Goal: Register for event/course

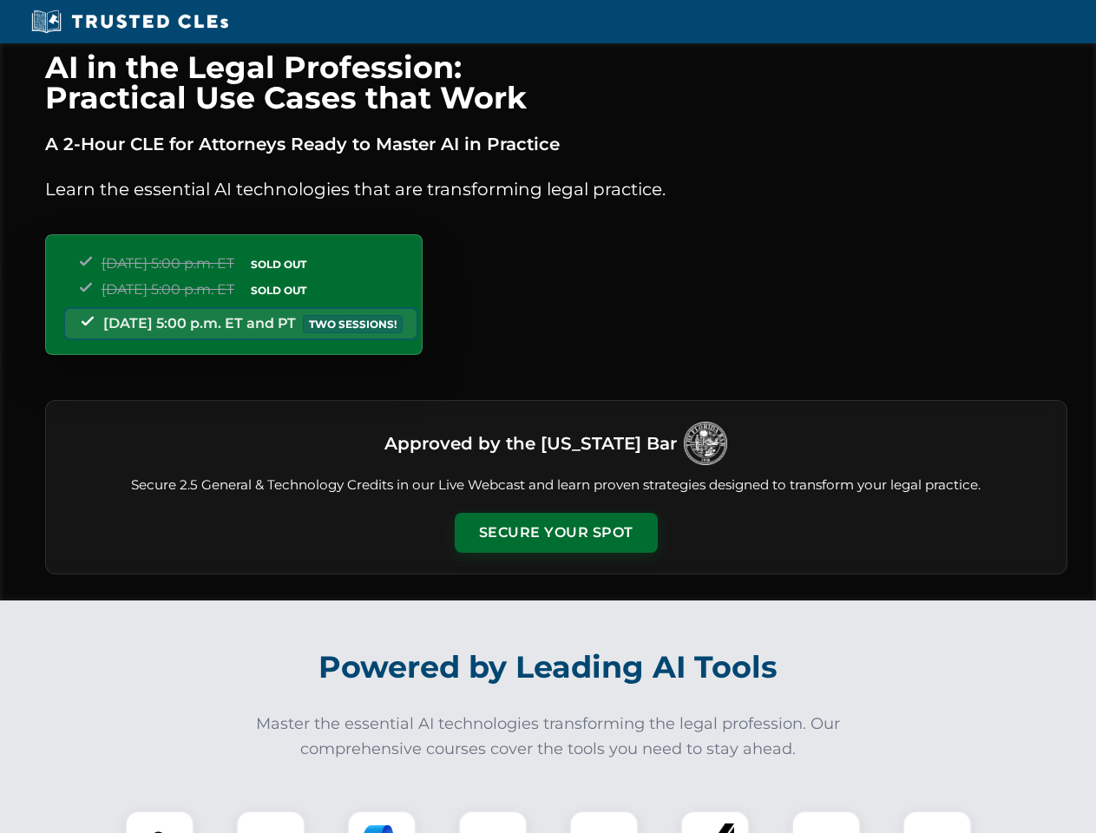
click at [555, 533] on button "Secure Your Spot" at bounding box center [556, 533] width 203 height 40
click at [160, 822] on img at bounding box center [159, 845] width 50 height 50
